Goal: Information Seeking & Learning: Learn about a topic

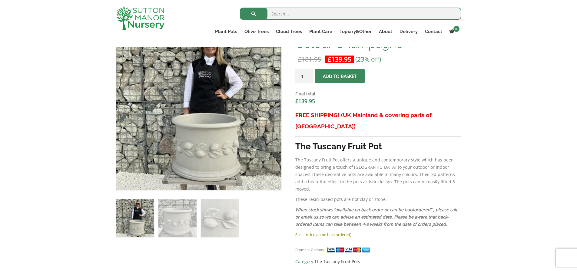
scroll to position [273, 0]
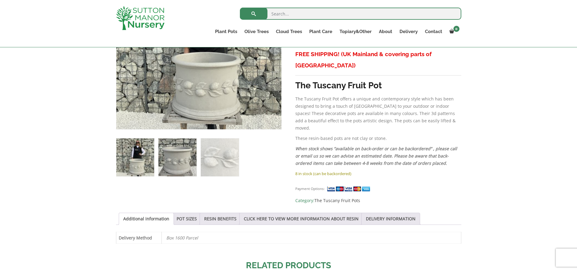
click at [183, 162] on img at bounding box center [178, 157] width 38 height 38
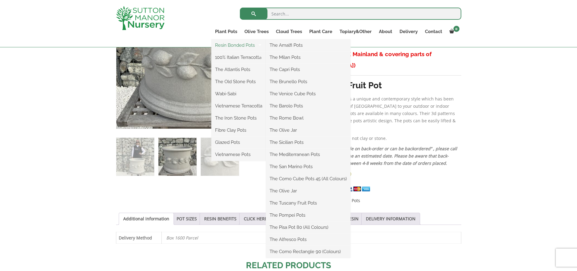
click at [222, 43] on link "Resin Bonded Pots" at bounding box center [239, 45] width 55 height 9
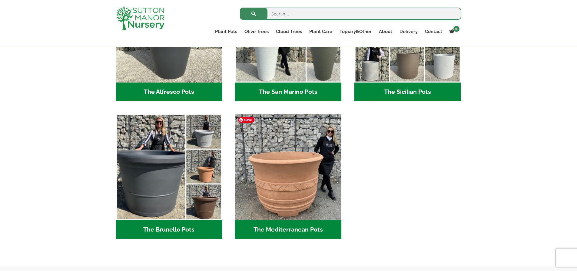
scroll to position [728, 0]
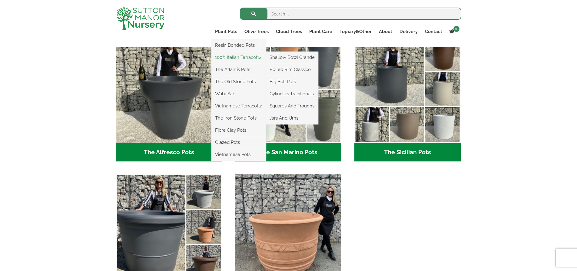
click at [229, 55] on link "100% Italian Terracotta" at bounding box center [239, 57] width 55 height 9
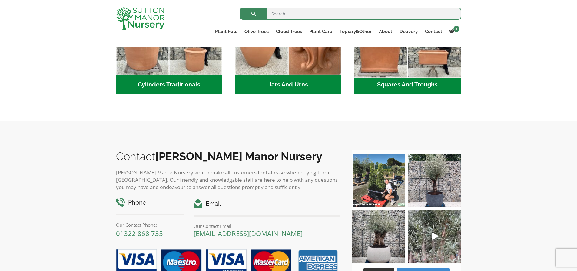
scroll to position [364, 0]
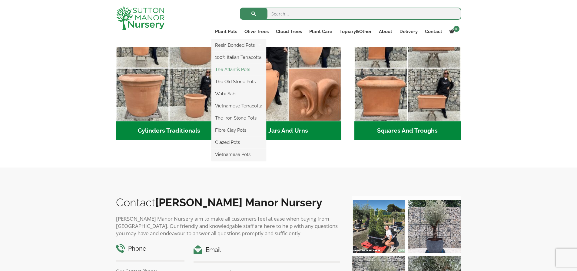
click at [229, 70] on link "The Atlantis Pots" at bounding box center [239, 69] width 55 height 9
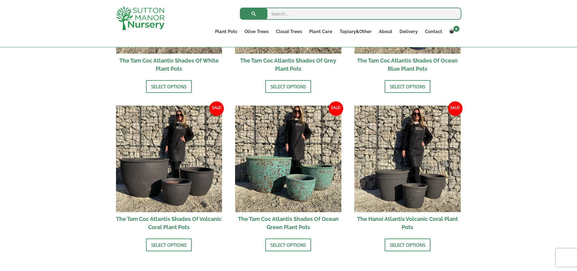
scroll to position [485, 0]
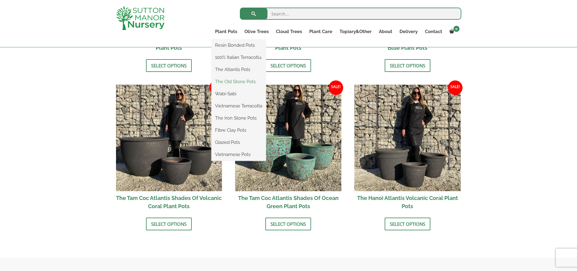
click at [229, 82] on link "The Old Stone Pots" at bounding box center [239, 81] width 55 height 9
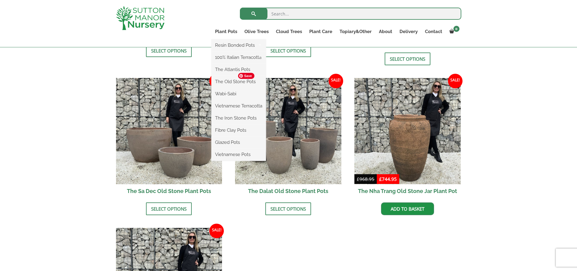
scroll to position [303, 0]
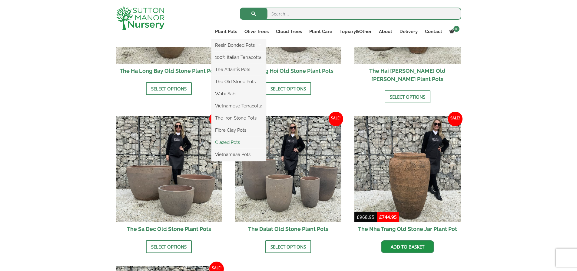
click at [231, 141] on link "Glazed Pots" at bounding box center [239, 142] width 55 height 9
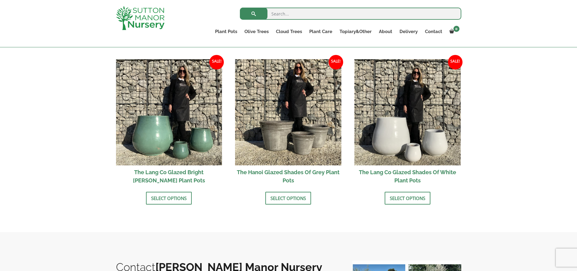
scroll to position [667, 0]
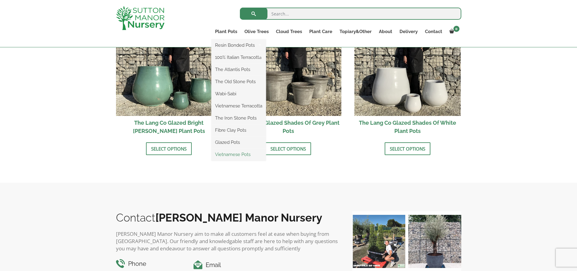
click at [224, 156] on link "Vietnamese Pots" at bounding box center [239, 154] width 55 height 9
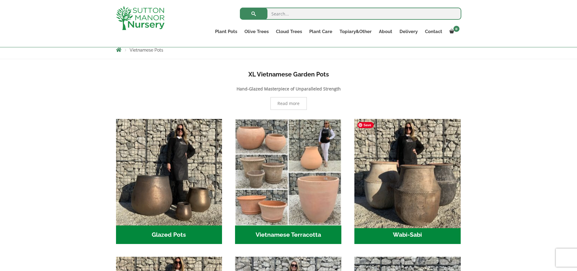
scroll to position [171, 0]
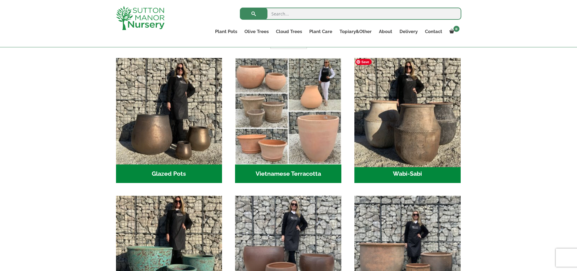
click at [406, 143] on img "Visit product category Wabi-Sabi" at bounding box center [408, 111] width 112 height 112
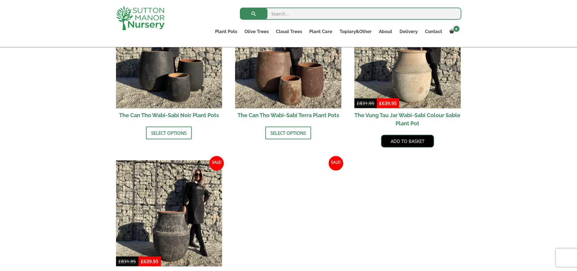
scroll to position [728, 0]
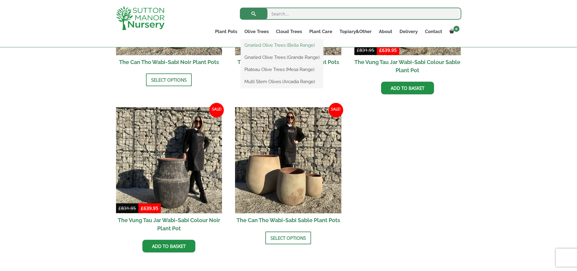
click at [262, 46] on link "Gnarled Olive Trees (Bella Range)" at bounding box center [282, 45] width 82 height 9
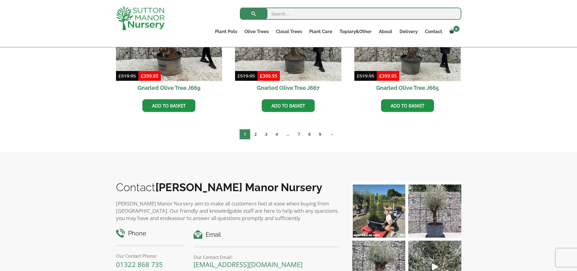
scroll to position [576, 0]
